Goal: Book appointment/travel/reservation

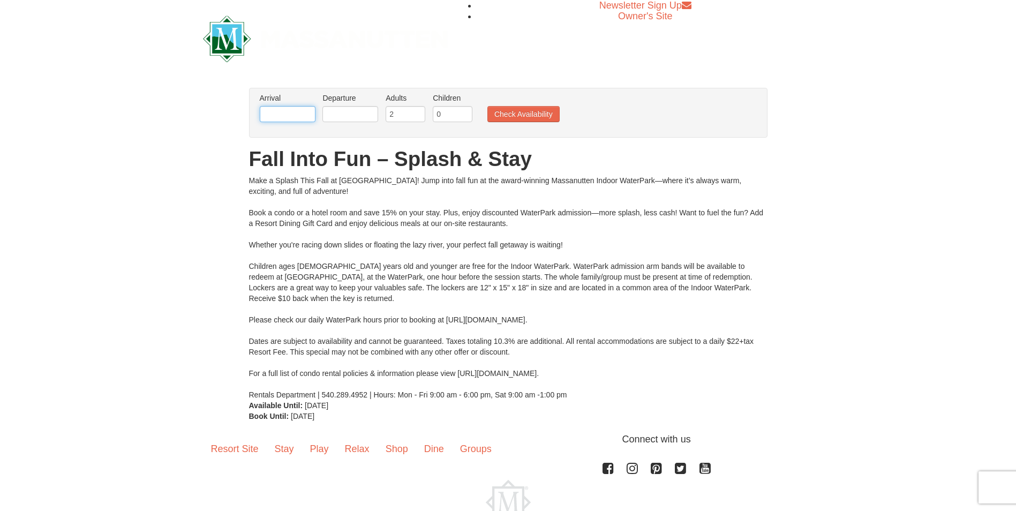
click at [283, 111] on input "text" at bounding box center [288, 114] width 56 height 16
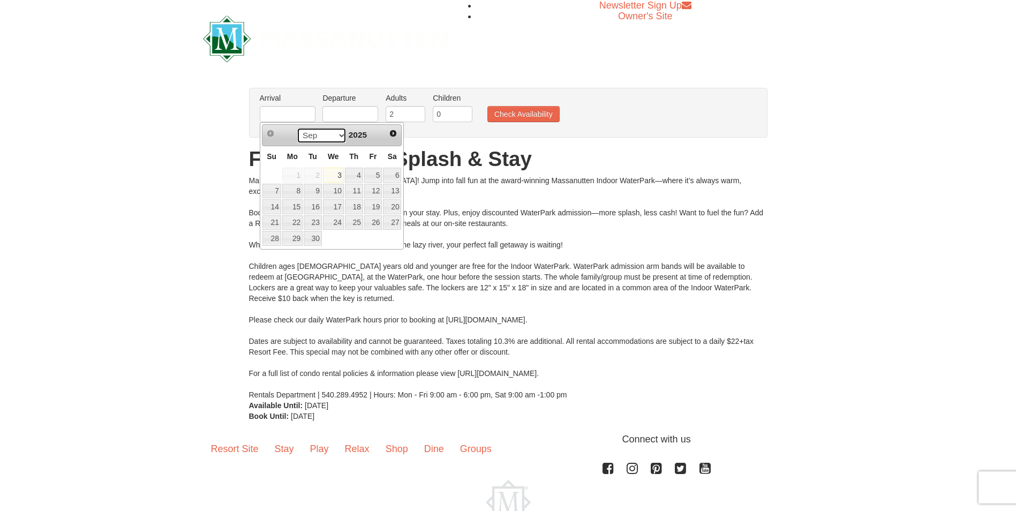
click at [336, 137] on select "Sep Oct Nov Dec" at bounding box center [322, 136] width 50 height 16
click at [376, 205] on link "17" at bounding box center [373, 206] width 18 height 15
type input "[DATE]"
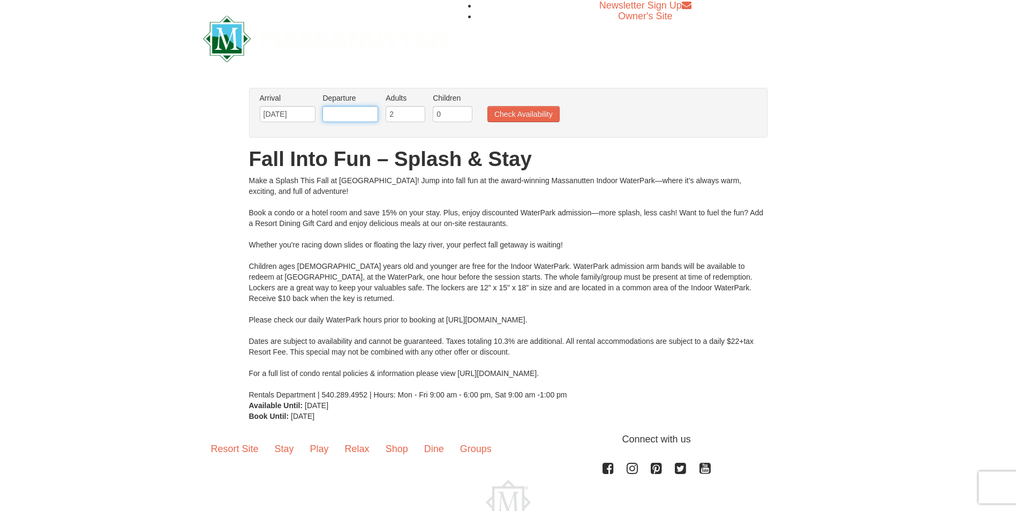
click at [370, 114] on input "text" at bounding box center [351, 114] width 56 height 16
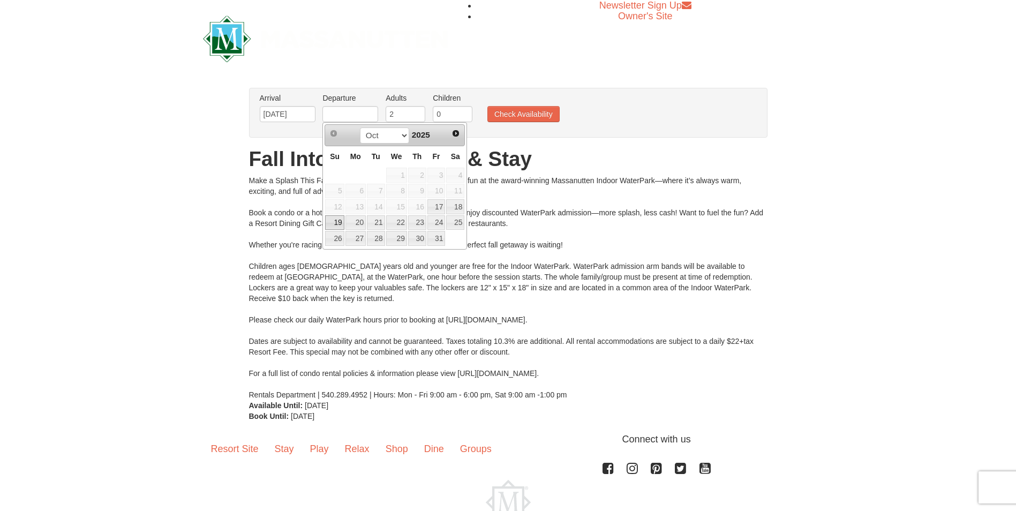
click at [342, 220] on link "19" at bounding box center [334, 222] width 19 height 15
type input "[DATE]"
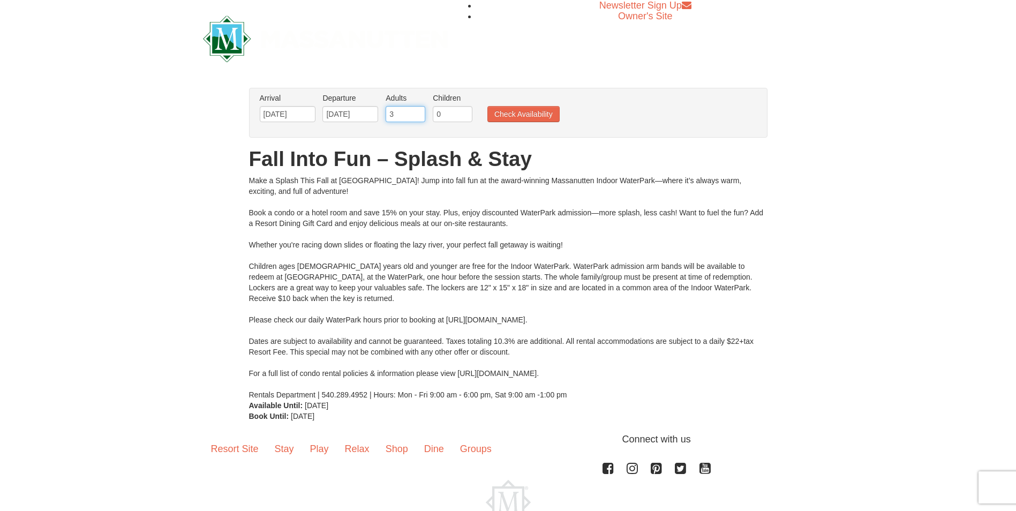
type input "3"
click at [417, 109] on input "3" at bounding box center [406, 114] width 40 height 16
click at [464, 111] on input "1" at bounding box center [453, 114] width 40 height 16
click at [464, 111] on input "2" at bounding box center [453, 114] width 40 height 16
type input "3"
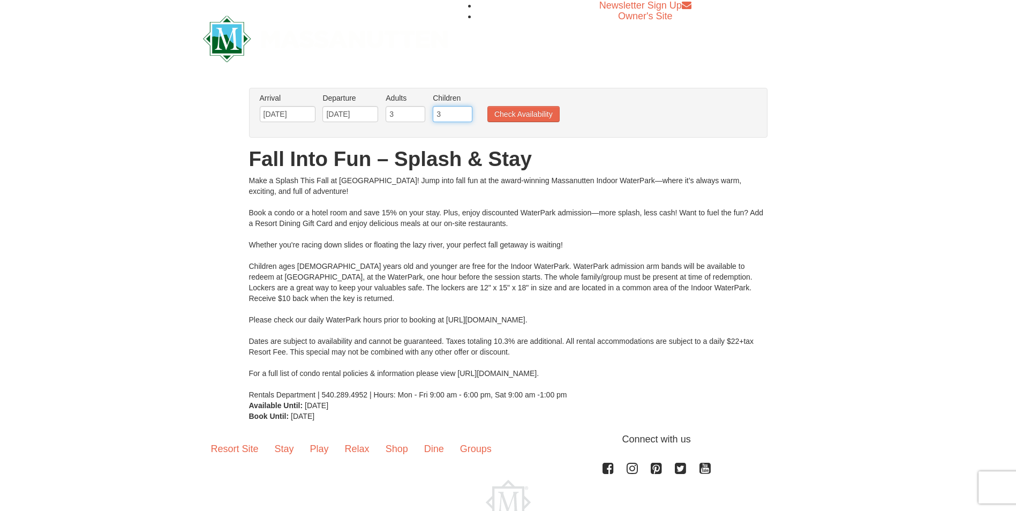
click at [464, 111] on input "3" at bounding box center [453, 114] width 40 height 16
click at [516, 113] on button "Check Availability" at bounding box center [524, 114] width 72 height 16
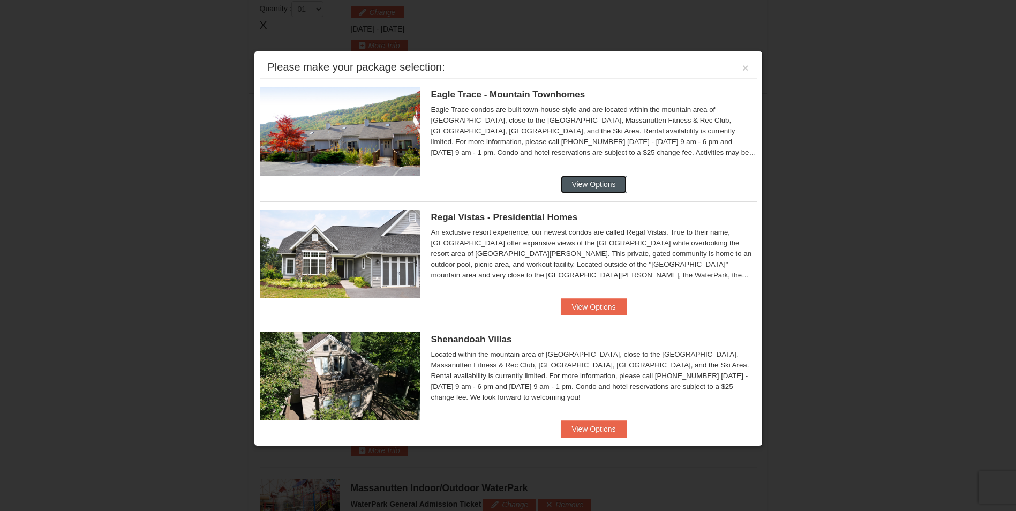
click at [578, 183] on button "View Options" at bounding box center [593, 184] width 65 height 17
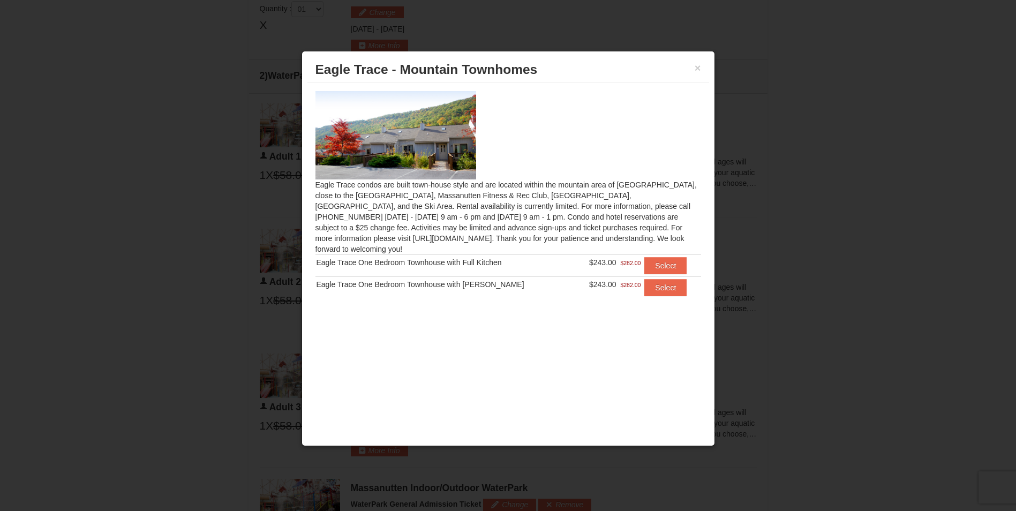
click at [693, 68] on h3 "Eagle Trace - Mountain Townhomes" at bounding box center [509, 70] width 386 height 16
click at [698, 69] on button "×" at bounding box center [698, 68] width 6 height 11
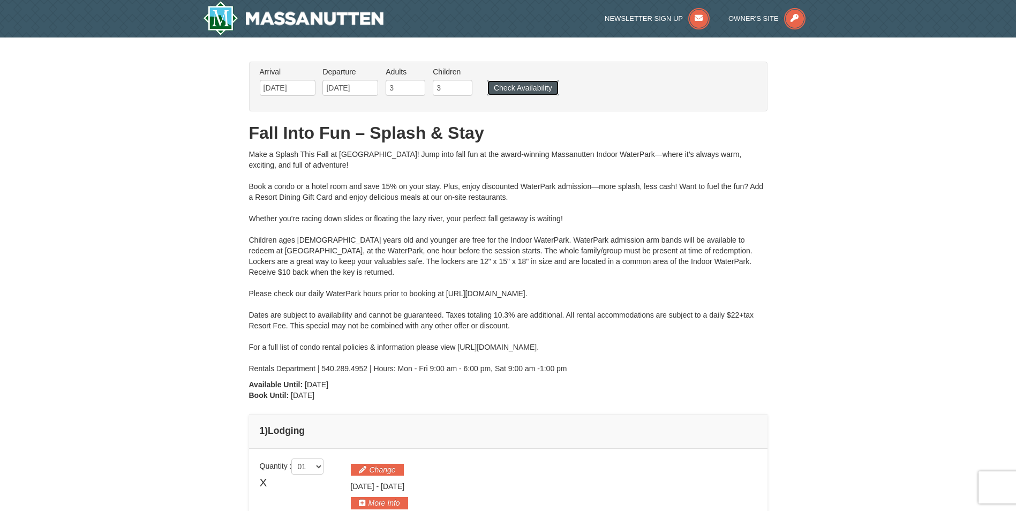
click at [518, 85] on button "Check Availability" at bounding box center [523, 87] width 71 height 15
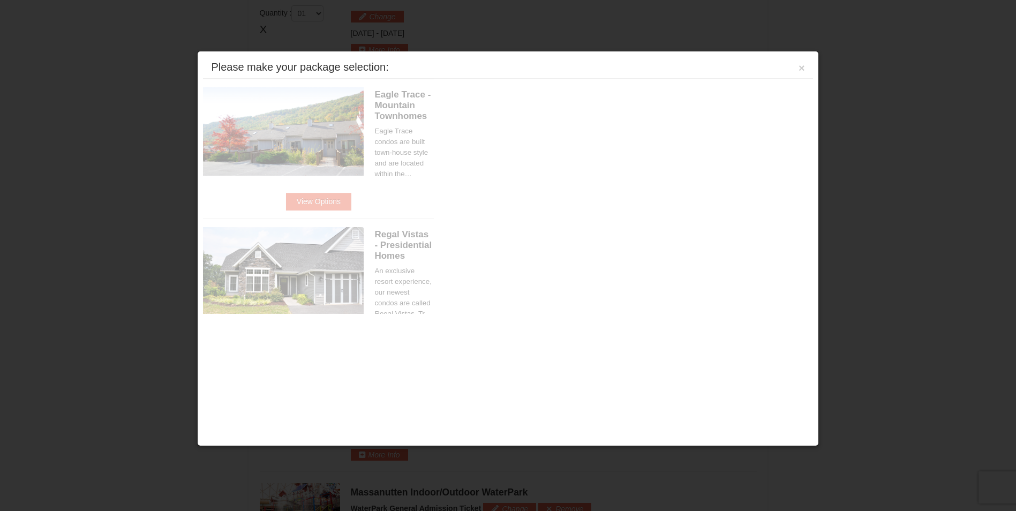
scroll to position [456, 0]
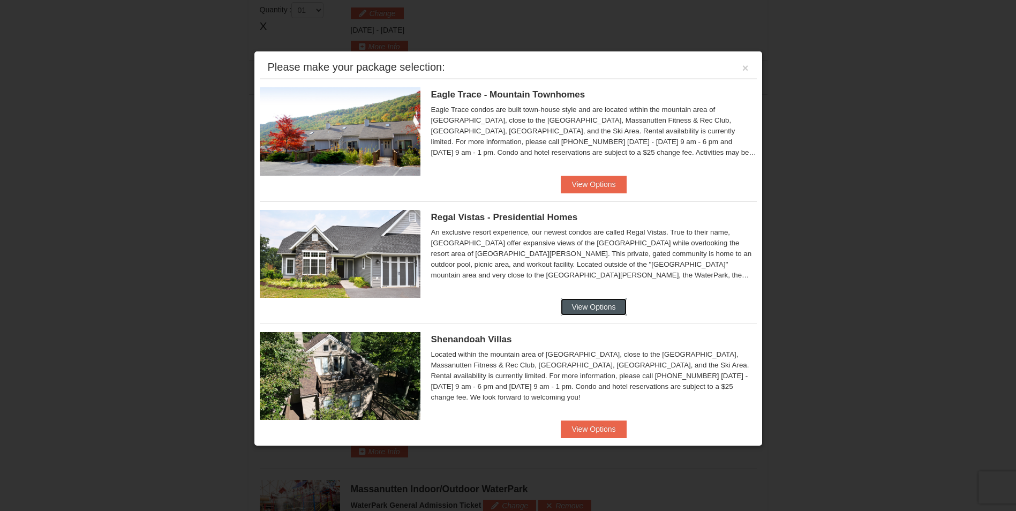
click at [581, 306] on button "View Options" at bounding box center [593, 306] width 65 height 17
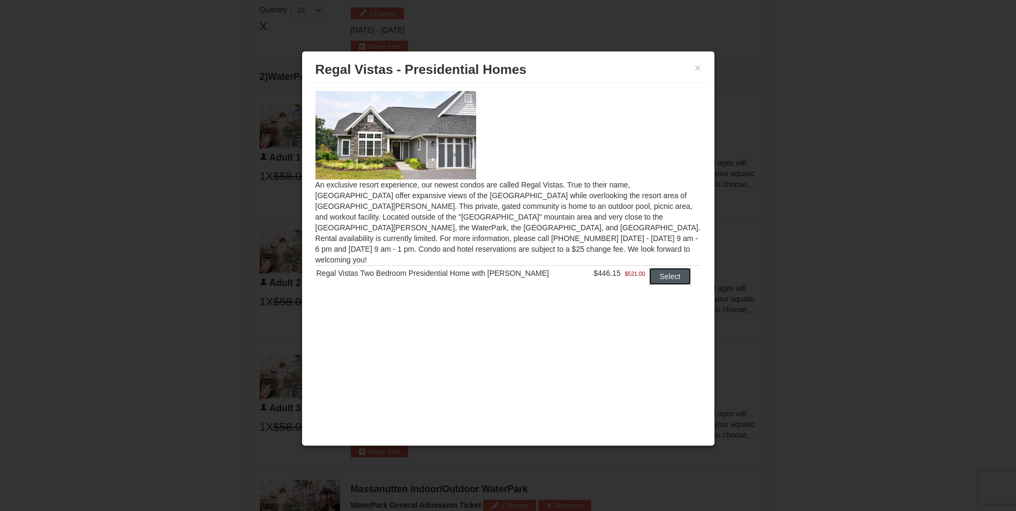
click at [663, 268] on button "Select" at bounding box center [670, 276] width 42 height 17
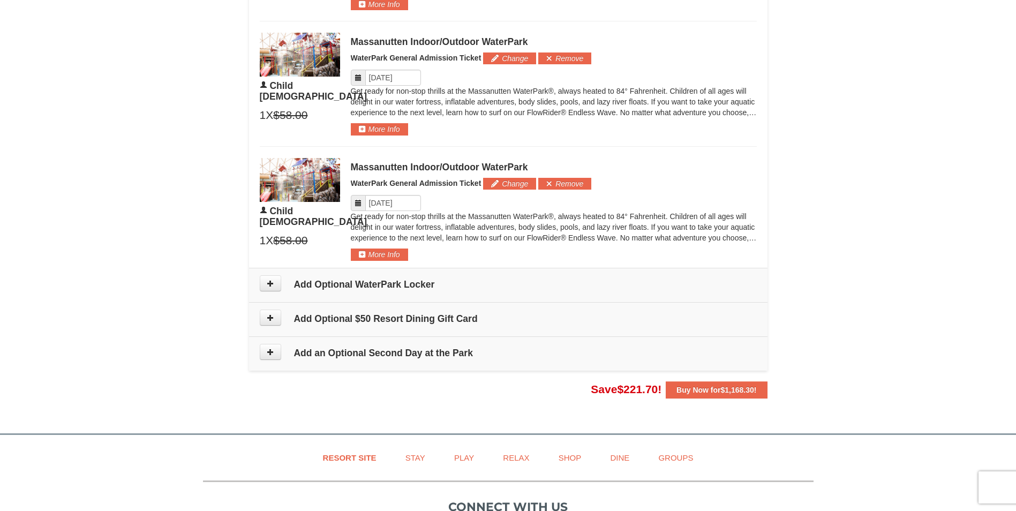
scroll to position [827, 0]
